Goal: Task Accomplishment & Management: Manage account settings

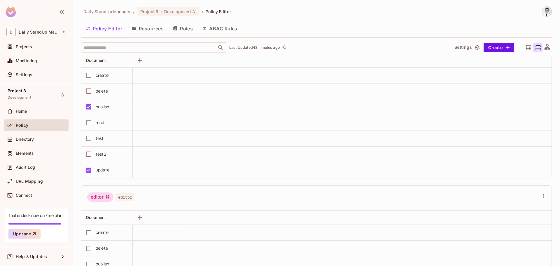
click at [184, 26] on button "Roles" at bounding box center [182, 28] width 29 height 15
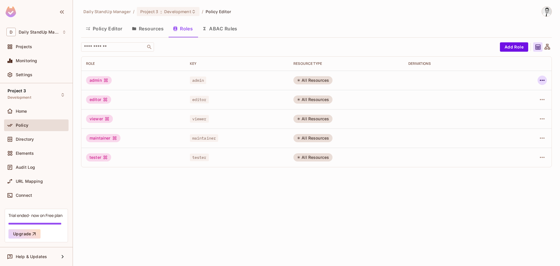
click at [546, 81] on button "button" at bounding box center [542, 80] width 9 height 9
click at [518, 97] on span "Edit Role" at bounding box center [516, 93] width 21 height 9
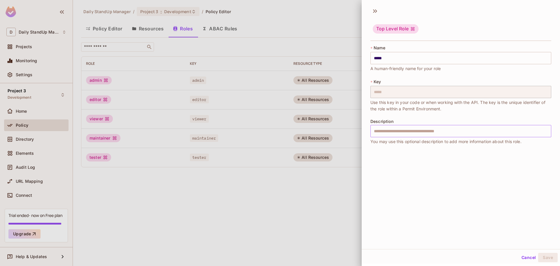
drag, startPoint x: 392, startPoint y: 128, endPoint x: 396, endPoint y: 127, distance: 3.5
click at [392, 128] on input "text" at bounding box center [461, 131] width 181 height 12
click at [454, 44] on div "* Name ***** ​ A human-friendly name for your role * Key ***** ​ Use this key i…" at bounding box center [461, 97] width 198 height 109
click at [374, 11] on icon at bounding box center [374, 11] width 2 height 4
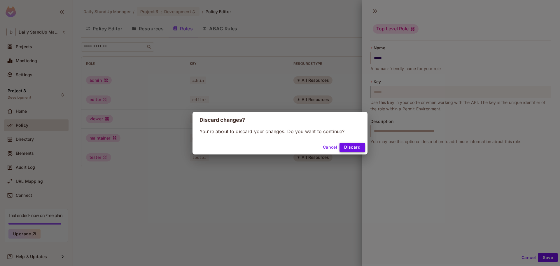
click at [352, 146] on button "Discard" at bounding box center [353, 147] width 26 height 9
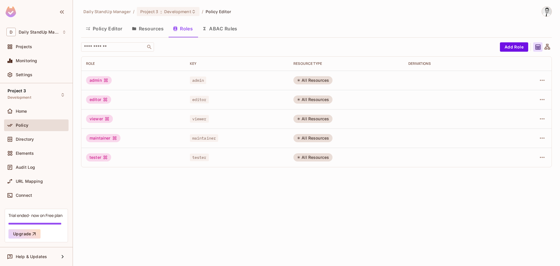
click at [92, 62] on div "Role" at bounding box center [133, 63] width 95 height 5
click at [182, 59] on th "Role" at bounding box center [133, 64] width 104 height 14
click at [156, 26] on button "Resources" at bounding box center [147, 28] width 41 height 15
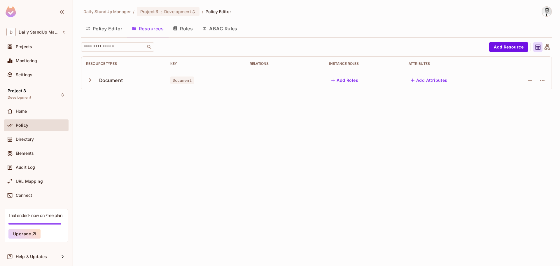
click at [185, 31] on button "Roles" at bounding box center [182, 28] width 29 height 15
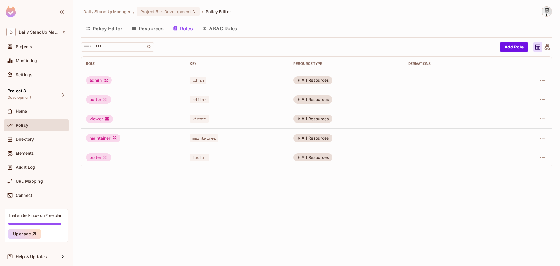
click at [184, 66] on th "Role" at bounding box center [133, 64] width 104 height 14
click at [190, 65] on div "Key" at bounding box center [237, 63] width 95 height 5
click at [324, 63] on div "RESOURCE TYPE" at bounding box center [345, 63] width 105 height 5
drag, startPoint x: 324, startPoint y: 63, endPoint x: 306, endPoint y: 63, distance: 17.5
click at [313, 63] on div "RESOURCE TYPE" at bounding box center [345, 63] width 105 height 5
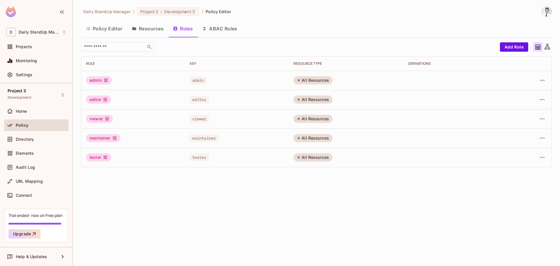
click at [92, 62] on div "Role" at bounding box center [133, 63] width 95 height 5
click at [543, 77] on icon "button" at bounding box center [542, 80] width 7 height 7
click at [527, 44] on div at bounding box center [280, 133] width 560 height 266
click at [510, 46] on button "Add Role" at bounding box center [514, 46] width 28 height 9
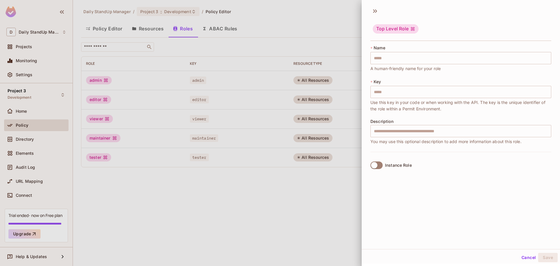
click at [521, 256] on button "Cancel" at bounding box center [528, 257] width 19 height 9
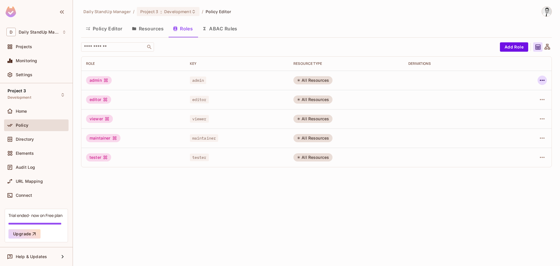
click at [544, 82] on icon "button" at bounding box center [542, 80] width 7 height 7
click at [523, 97] on span "Edit Role" at bounding box center [516, 93] width 21 height 9
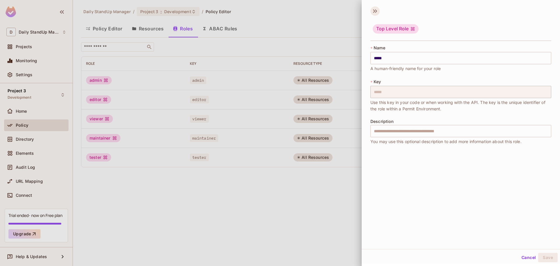
click at [375, 12] on icon at bounding box center [375, 10] width 9 height 9
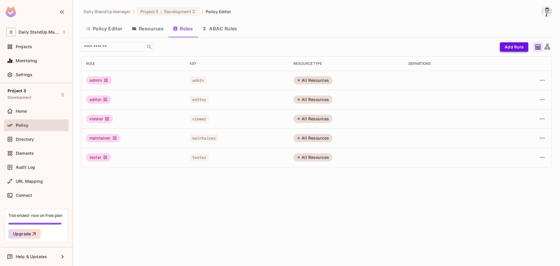
click at [511, 47] on button "Add Role" at bounding box center [514, 46] width 28 height 9
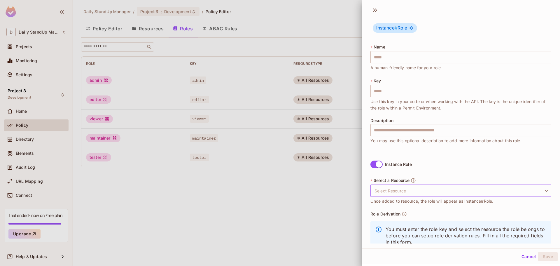
click at [396, 185] on body "D Daily StandUp Manager Projects Monitoring Settings Project 3 Development Home…" at bounding box center [280, 133] width 560 height 266
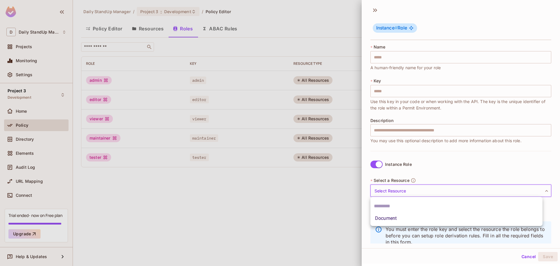
click at [467, 175] on div at bounding box center [280, 133] width 560 height 266
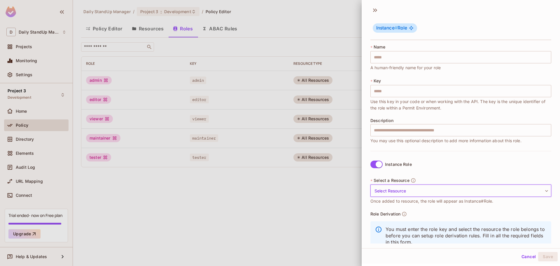
click at [369, 10] on div "Instance # Role" at bounding box center [461, 24] width 198 height 36
click at [376, 13] on icon at bounding box center [375, 10] width 9 height 9
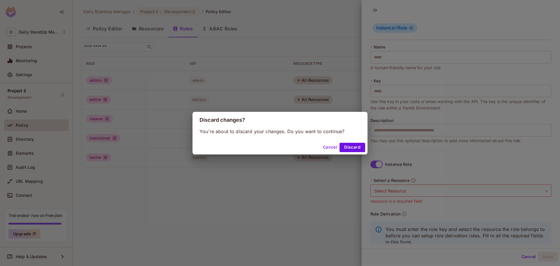
click at [352, 147] on button "Discard" at bounding box center [353, 147] width 26 height 9
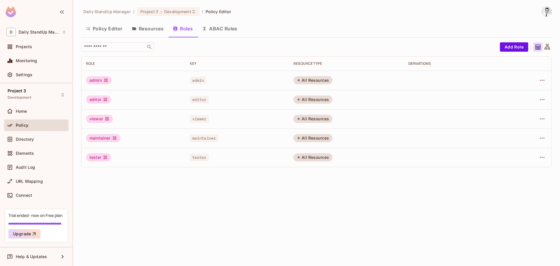
click at [321, 46] on div "​" at bounding box center [289, 46] width 416 height 9
click at [541, 75] on td at bounding box center [529, 80] width 44 height 19
click at [541, 78] on icon "button" at bounding box center [542, 80] width 7 height 7
click at [527, 106] on div "Edit Attributes" at bounding box center [522, 107] width 29 height 6
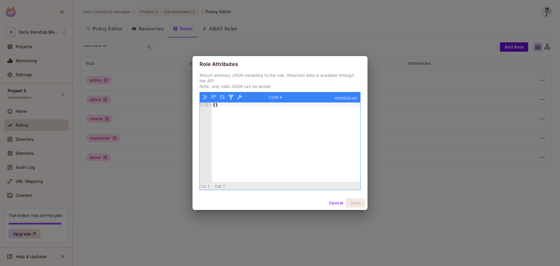
click at [340, 203] on button "Cancel" at bounding box center [336, 202] width 19 height 9
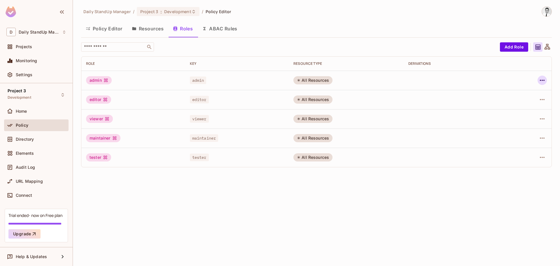
click at [544, 82] on icon "button" at bounding box center [542, 80] width 7 height 7
click at [514, 95] on div "Edit Role" at bounding box center [517, 94] width 18 height 6
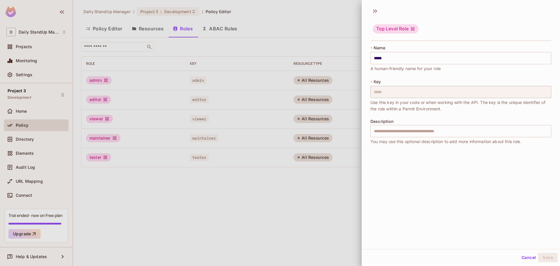
click at [477, 17] on div "Top Level Role" at bounding box center [461, 24] width 198 height 36
click at [265, 50] on div at bounding box center [280, 133] width 560 height 266
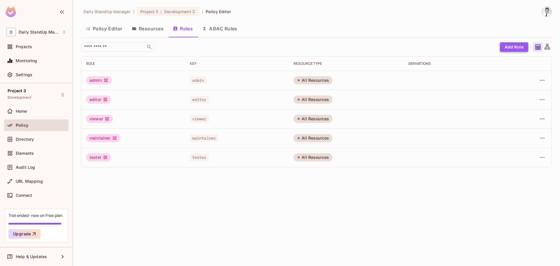
click at [515, 49] on button "Add Role" at bounding box center [514, 46] width 28 height 9
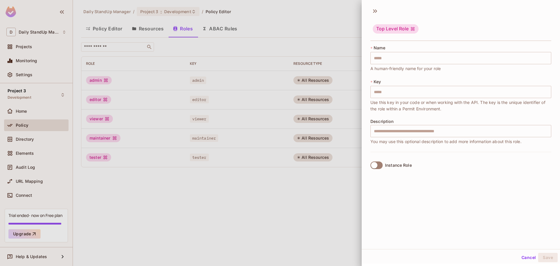
click at [280, 52] on div at bounding box center [280, 133] width 560 height 266
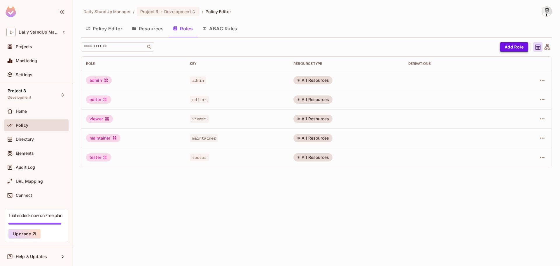
click at [508, 48] on button "Add Role" at bounding box center [514, 46] width 28 height 9
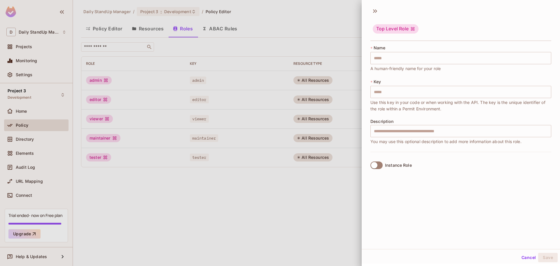
click at [370, 10] on div "Top Level Role" at bounding box center [461, 24] width 198 height 36
click at [376, 11] on icon at bounding box center [375, 10] width 9 height 9
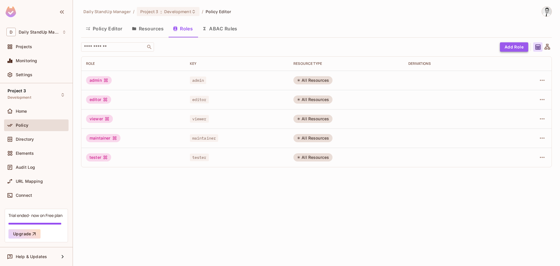
click at [523, 50] on button "Add Role" at bounding box center [514, 46] width 28 height 9
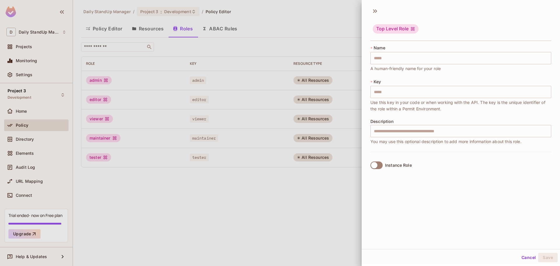
click at [403, 167] on div "Instance Role" at bounding box center [398, 165] width 27 height 5
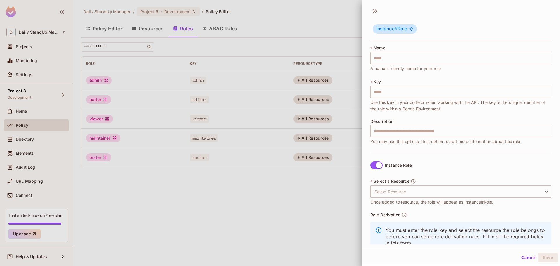
click at [403, 167] on div "Instance Role" at bounding box center [398, 165] width 27 height 5
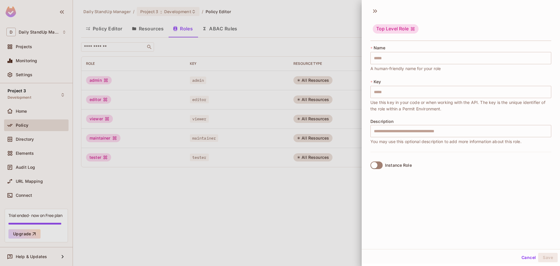
click at [484, 161] on div "Instance Role" at bounding box center [461, 165] width 181 height 27
drag, startPoint x: 389, startPoint y: 132, endPoint x: 394, endPoint y: 135, distance: 6.2
click at [389, 132] on input "text" at bounding box center [461, 131] width 181 height 12
click at [514, 157] on div "Instance Role" at bounding box center [461, 165] width 181 height 27
click at [536, 156] on div "Instance Role" at bounding box center [461, 165] width 181 height 27
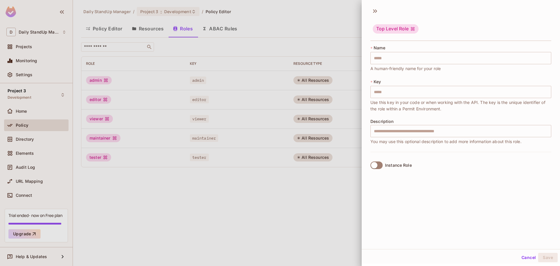
click at [401, 163] on div "Instance Role" at bounding box center [398, 165] width 27 height 5
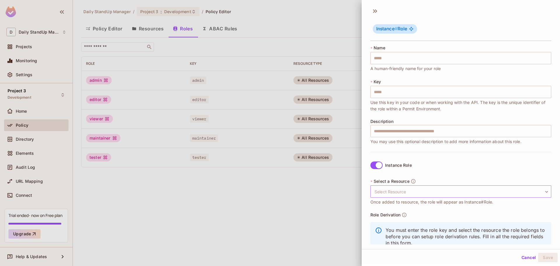
click at [413, 192] on body "D Daily StandUp Manager Projects Monitoring Settings Project 3 Development Home…" at bounding box center [280, 133] width 560 height 266
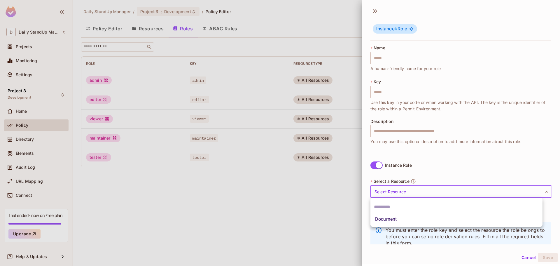
click at [526, 259] on div at bounding box center [280, 133] width 560 height 266
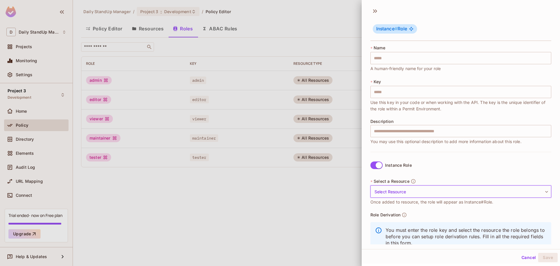
click at [526, 256] on button "Cancel" at bounding box center [528, 257] width 19 height 9
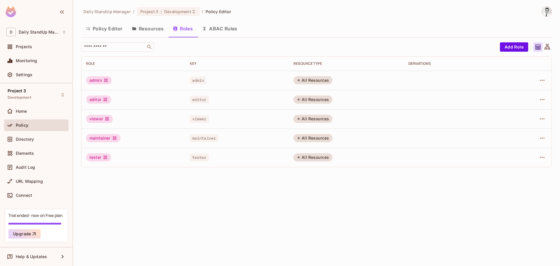
drag, startPoint x: 137, startPoint y: 27, endPoint x: 138, endPoint y: 30, distance: 3.1
click at [137, 28] on icon "button" at bounding box center [134, 28] width 5 height 5
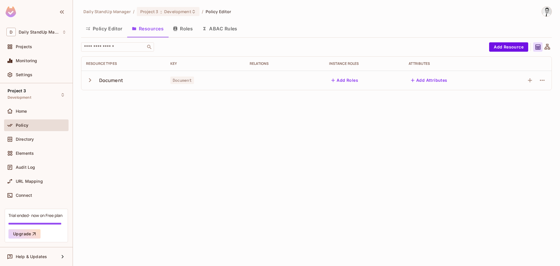
click at [179, 25] on button "Roles" at bounding box center [182, 28] width 29 height 15
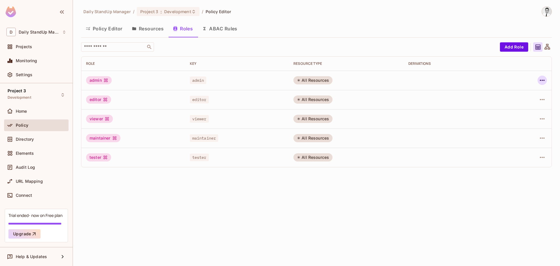
click at [544, 81] on icon "button" at bounding box center [542, 80] width 7 height 7
click at [520, 122] on div "Delete Role" at bounding box center [519, 119] width 22 height 6
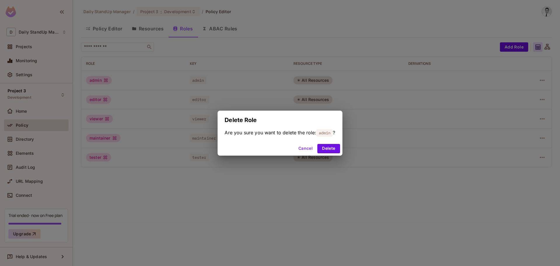
click at [304, 149] on button "Cancel" at bounding box center [305, 148] width 19 height 9
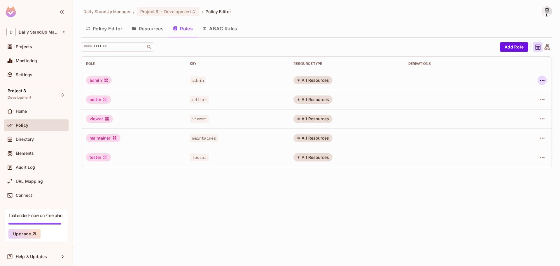
click at [546, 80] on button "button" at bounding box center [542, 80] width 9 height 9
click at [520, 93] on div "Edit Role" at bounding box center [517, 94] width 18 height 6
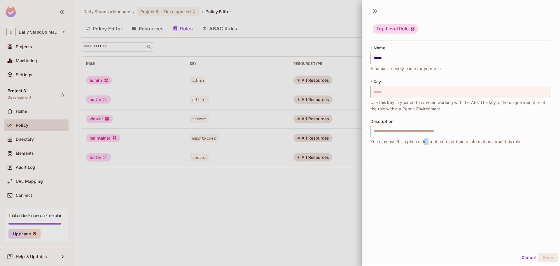
click at [428, 167] on div "Top Level Role * Name ***** ​ A human-friendly name for your role * Key ***** ​…" at bounding box center [461, 126] width 198 height 245
click at [441, 65] on span "A human-friendly name for your role" at bounding box center [406, 68] width 70 height 6
click at [434, 41] on div "Top Level Role" at bounding box center [461, 24] width 198 height 36
drag, startPoint x: 387, startPoint y: 173, endPoint x: 399, endPoint y: 148, distance: 27.9
click at [387, 172] on div "Top Level Role * Name ***** ​ A human-friendly name for your role * Key ***** ​…" at bounding box center [461, 126] width 198 height 245
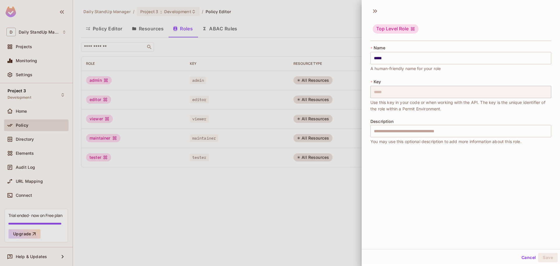
click at [528, 257] on button "Cancel" at bounding box center [528, 257] width 19 height 9
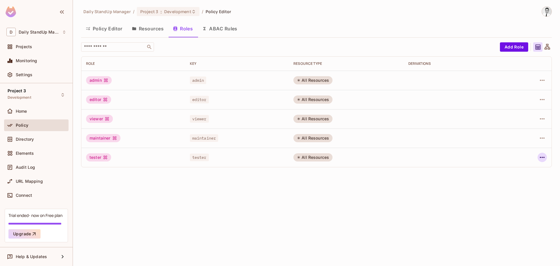
click at [540, 156] on icon "button" at bounding box center [542, 157] width 7 height 7
click at [514, 170] on div "Edit Role" at bounding box center [517, 171] width 18 height 6
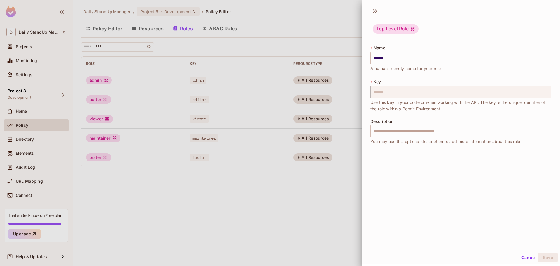
click at [419, 182] on div "Top Level Role * Name ****** ​ A human-friendly name for your role * Key ******…" at bounding box center [461, 126] width 198 height 245
click at [521, 254] on button "Cancel" at bounding box center [528, 257] width 19 height 9
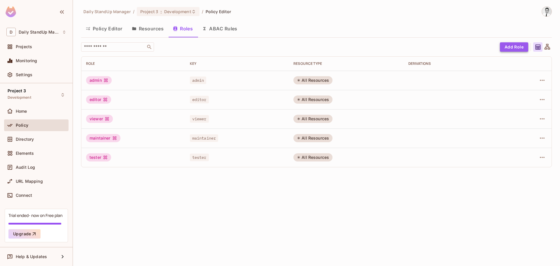
click at [517, 50] on button "Add Role" at bounding box center [514, 46] width 28 height 9
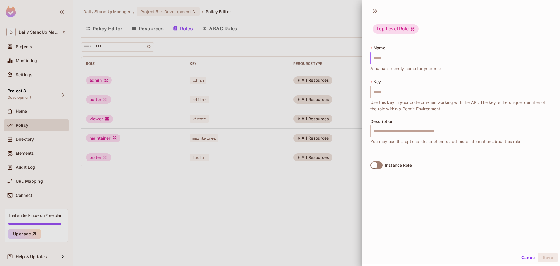
click at [381, 58] on input "text" at bounding box center [461, 58] width 181 height 12
type input "*"
type input "**"
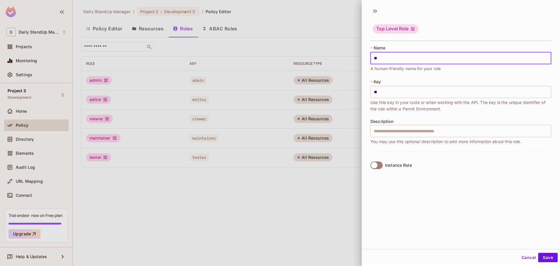
type input "***"
type input "****"
type input "*****"
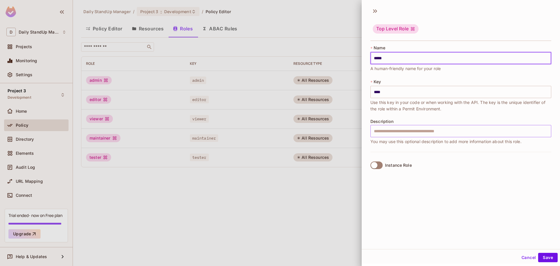
type input "*****"
type input "******"
type input "*******"
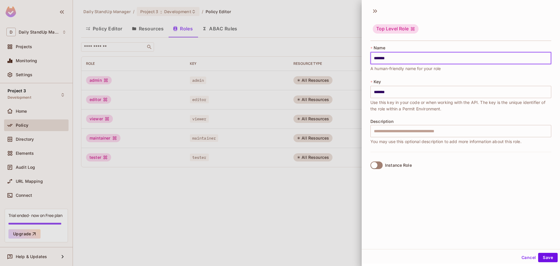
type input "*******"
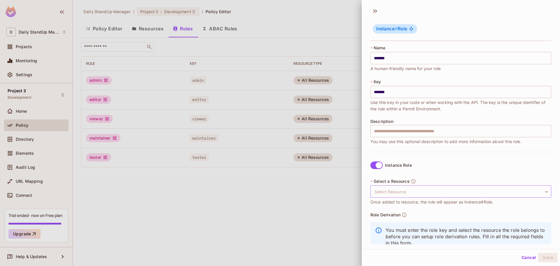
click at [416, 191] on body "D Daily StandUp Manager Projects Monitoring Settings Project 3 Development Home…" at bounding box center [280, 133] width 560 height 266
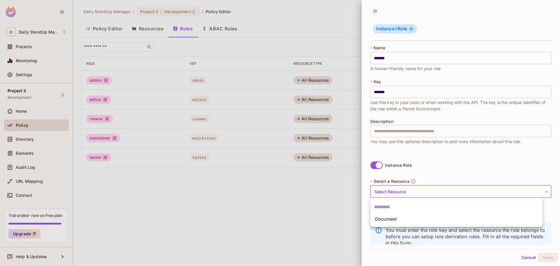
click at [390, 218] on li "Document" at bounding box center [457, 219] width 172 height 11
type input "********"
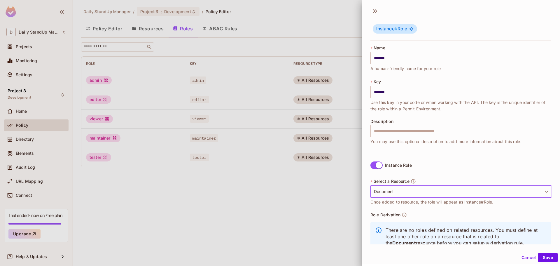
scroll to position [17, 0]
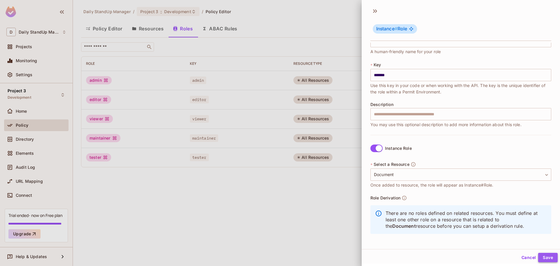
click at [549, 255] on button "Save" at bounding box center [548, 257] width 20 height 9
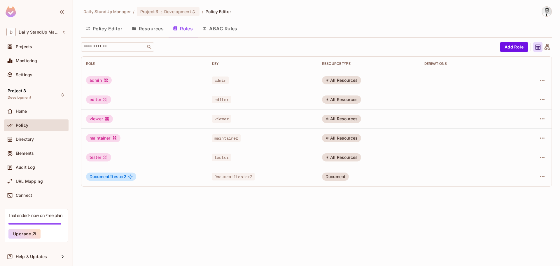
click at [106, 172] on td "Document # tester2" at bounding box center [144, 176] width 126 height 19
click at [88, 172] on td "Document # tester2" at bounding box center [144, 176] width 126 height 19
click at [543, 178] on icon "button" at bounding box center [542, 176] width 7 height 7
click at [515, 191] on div "Edit Role" at bounding box center [517, 190] width 18 height 6
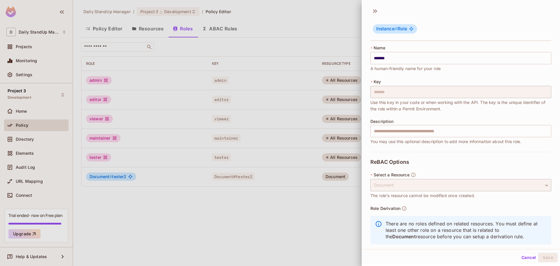
scroll to position [11, 0]
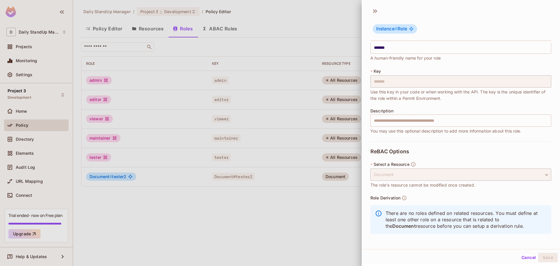
click at [462, 155] on div "ReBAC Options * Select a Resource Document ******** ​ The role's resource canno…" at bounding box center [461, 192] width 181 height 103
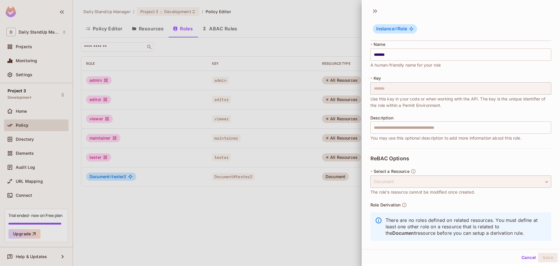
scroll to position [0, 0]
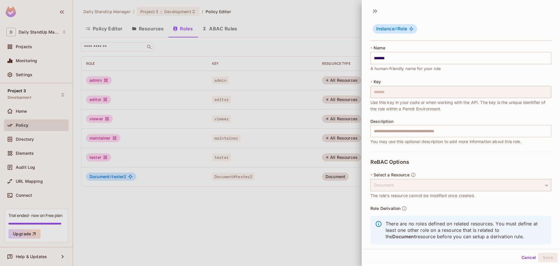
click at [522, 257] on button "Cancel" at bounding box center [528, 257] width 19 height 9
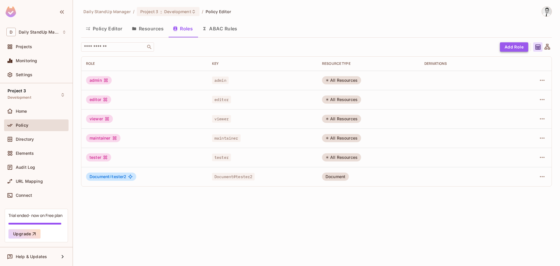
click at [523, 44] on button "Add Role" at bounding box center [514, 46] width 28 height 9
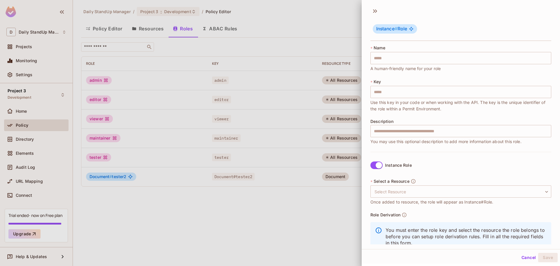
click at [519, 257] on button "Cancel" at bounding box center [528, 257] width 19 height 9
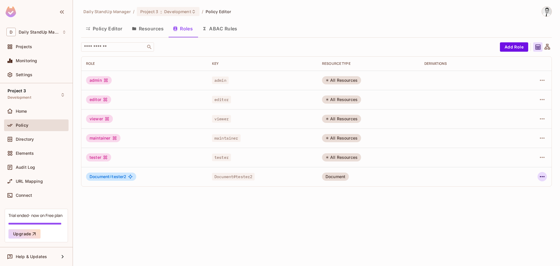
click at [542, 177] on icon "button" at bounding box center [542, 176] width 7 height 7
click at [515, 188] on div "Edit Role" at bounding box center [517, 190] width 18 height 6
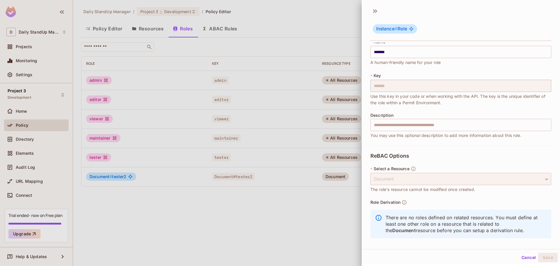
scroll to position [11, 0]
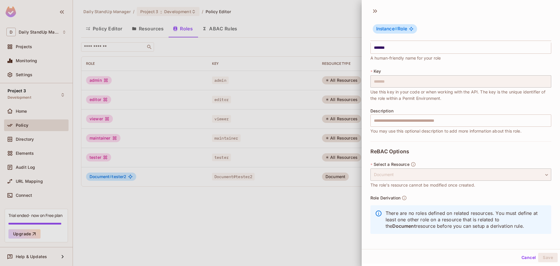
click at [375, 13] on icon at bounding box center [375, 10] width 9 height 9
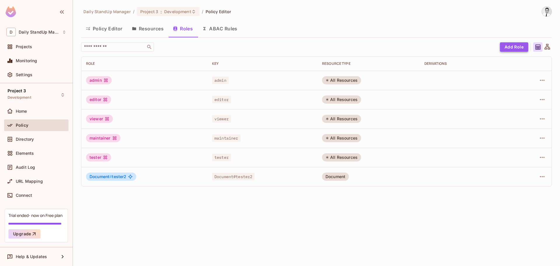
click at [513, 47] on button "Add Role" at bounding box center [514, 46] width 28 height 9
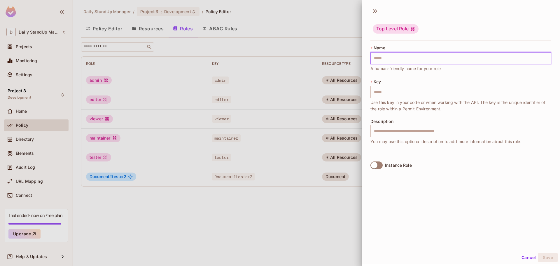
click at [393, 57] on input "text" at bounding box center [461, 58] width 181 height 12
type input "**"
type input "***"
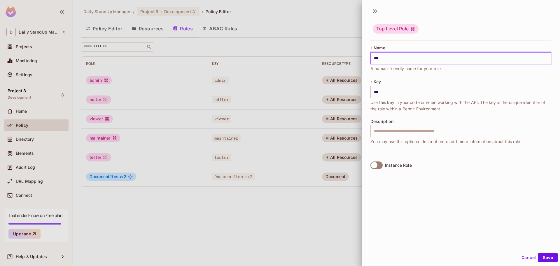
type input "****"
click at [277, 74] on div at bounding box center [280, 133] width 560 height 266
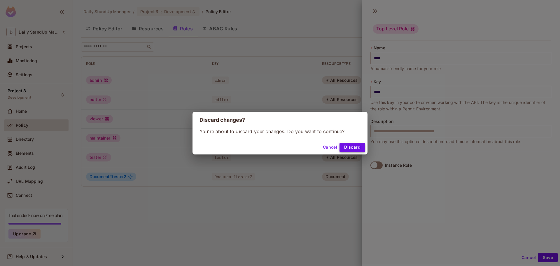
click at [354, 144] on button "Discard" at bounding box center [353, 147] width 26 height 9
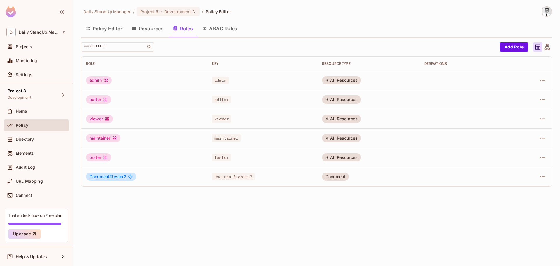
click at [302, 47] on div "​" at bounding box center [289, 46] width 416 height 9
click at [146, 28] on button "Resources" at bounding box center [147, 28] width 41 height 15
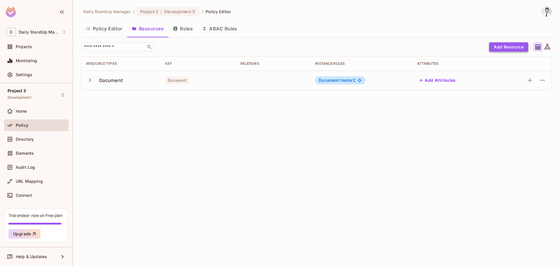
click at [516, 44] on button "Add Resource" at bounding box center [508, 46] width 39 height 9
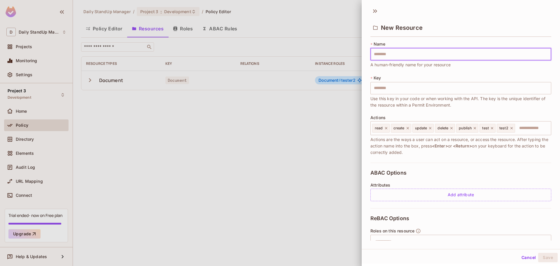
click at [410, 56] on input "text" at bounding box center [461, 54] width 181 height 12
type input "*"
type input "**"
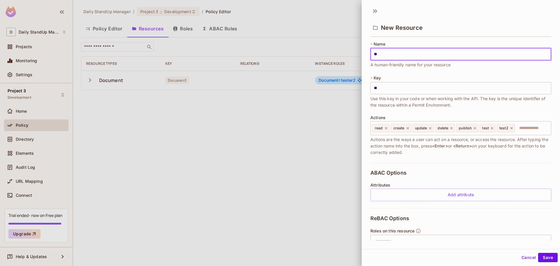
type input "***"
click at [261, 99] on div at bounding box center [280, 133] width 560 height 266
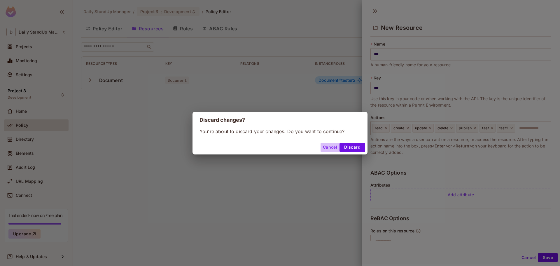
click at [332, 146] on button "Cancel" at bounding box center [330, 147] width 19 height 9
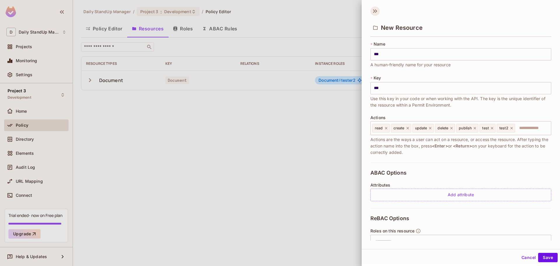
click at [378, 10] on icon at bounding box center [375, 10] width 9 height 9
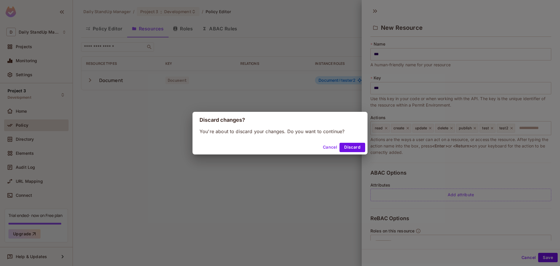
click at [329, 147] on button "Cancel" at bounding box center [330, 147] width 19 height 9
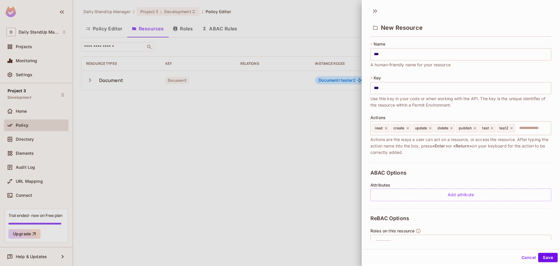
click at [527, 258] on button "Cancel" at bounding box center [528, 257] width 19 height 9
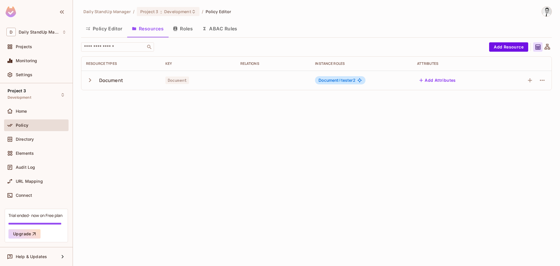
click at [179, 31] on button "Roles" at bounding box center [182, 28] width 29 height 15
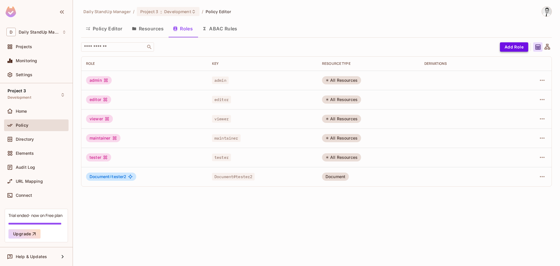
click at [516, 50] on button "Add Role" at bounding box center [514, 46] width 28 height 9
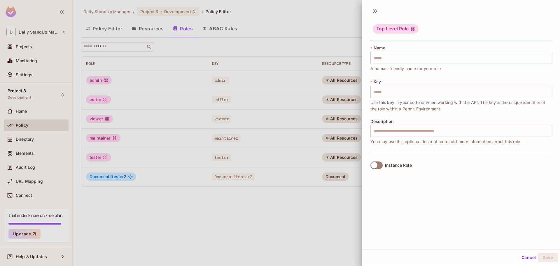
click at [373, 12] on icon at bounding box center [375, 10] width 9 height 9
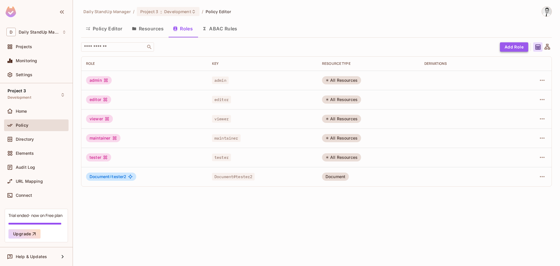
click at [512, 47] on button "Add Role" at bounding box center [514, 46] width 28 height 9
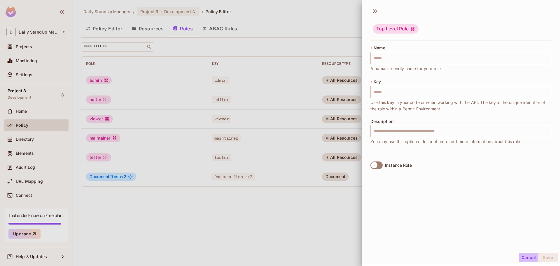
click at [527, 258] on button "Cancel" at bounding box center [528, 257] width 19 height 9
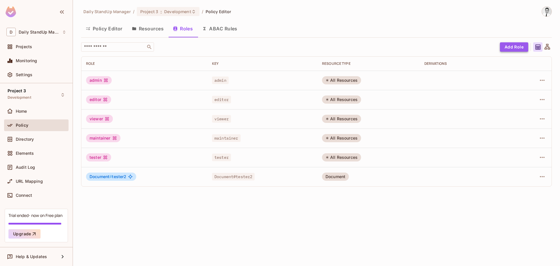
click at [509, 46] on button "Add Role" at bounding box center [514, 46] width 28 height 9
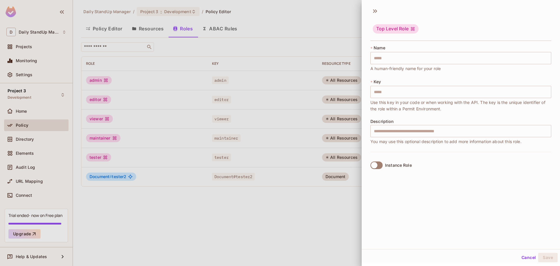
click at [415, 50] on div "* Name ​ A human-friendly name for your role" at bounding box center [461, 58] width 181 height 27
drag, startPoint x: 415, startPoint y: 57, endPoint x: 414, endPoint y: 64, distance: 7.3
click at [415, 57] on input "text" at bounding box center [461, 58] width 181 height 12
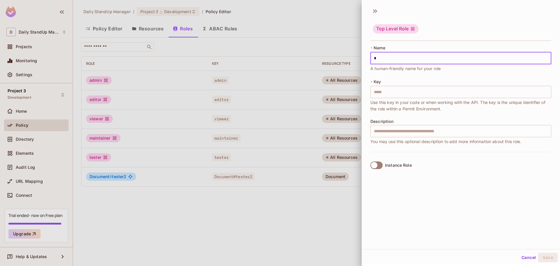
type input "**"
type input "***"
type input "****"
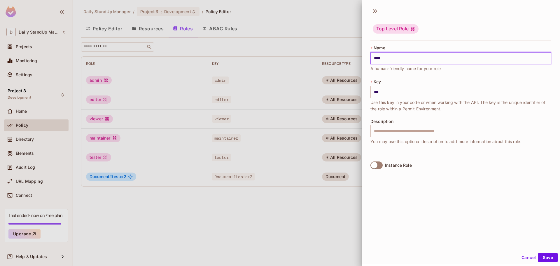
type input "****"
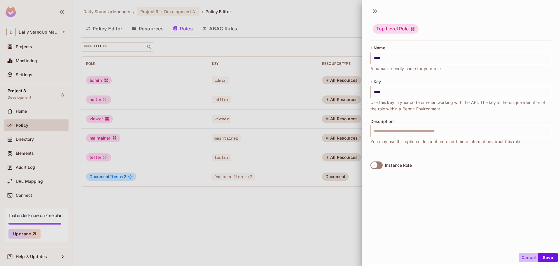
click at [524, 253] on button "Cancel" at bounding box center [528, 257] width 19 height 9
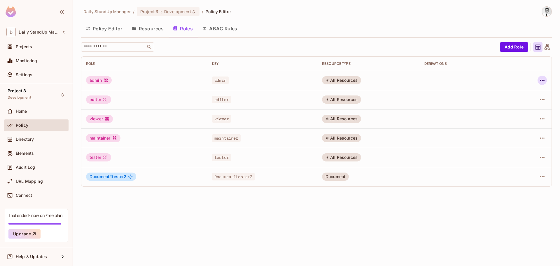
click at [543, 78] on icon "button" at bounding box center [542, 80] width 7 height 7
click at [506, 94] on span "Edit Role" at bounding box center [516, 93] width 21 height 9
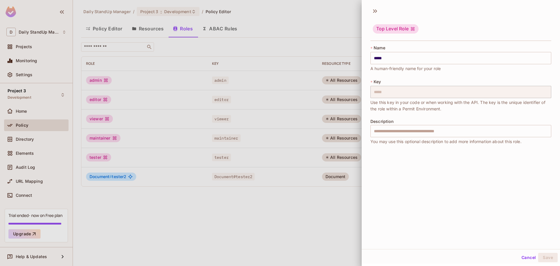
click at [418, 46] on div "* Name ***** ​ A human-friendly name for your role" at bounding box center [461, 58] width 181 height 27
click at [409, 57] on input "*****" at bounding box center [461, 58] width 181 height 12
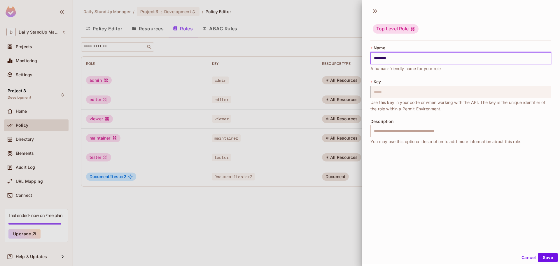
type input "********"
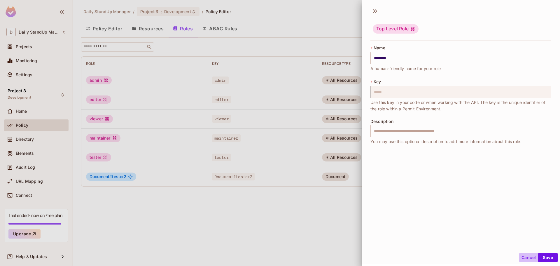
click at [520, 254] on button "Cancel" at bounding box center [528, 257] width 19 height 9
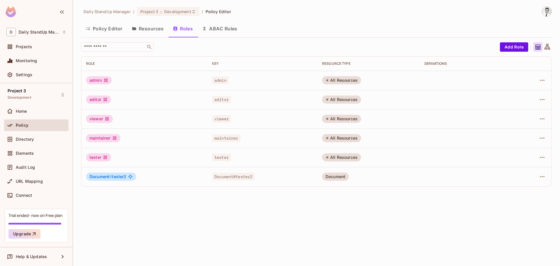
click at [358, 59] on th "RESOURCE TYPE" at bounding box center [368, 64] width 102 height 14
click at [230, 32] on button "ABAC Rules" at bounding box center [220, 28] width 45 height 15
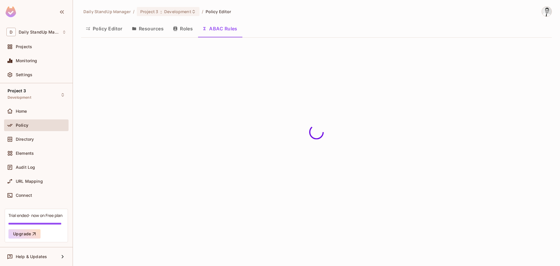
click at [187, 33] on button "Roles" at bounding box center [182, 28] width 29 height 15
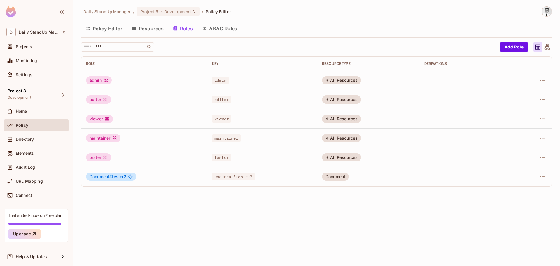
click at [228, 28] on button "ABAC Rules" at bounding box center [220, 28] width 45 height 15
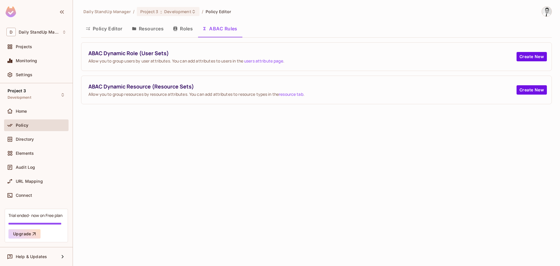
click at [195, 28] on button "Roles" at bounding box center [182, 28] width 29 height 15
